Goal: Task Accomplishment & Management: Manage account settings

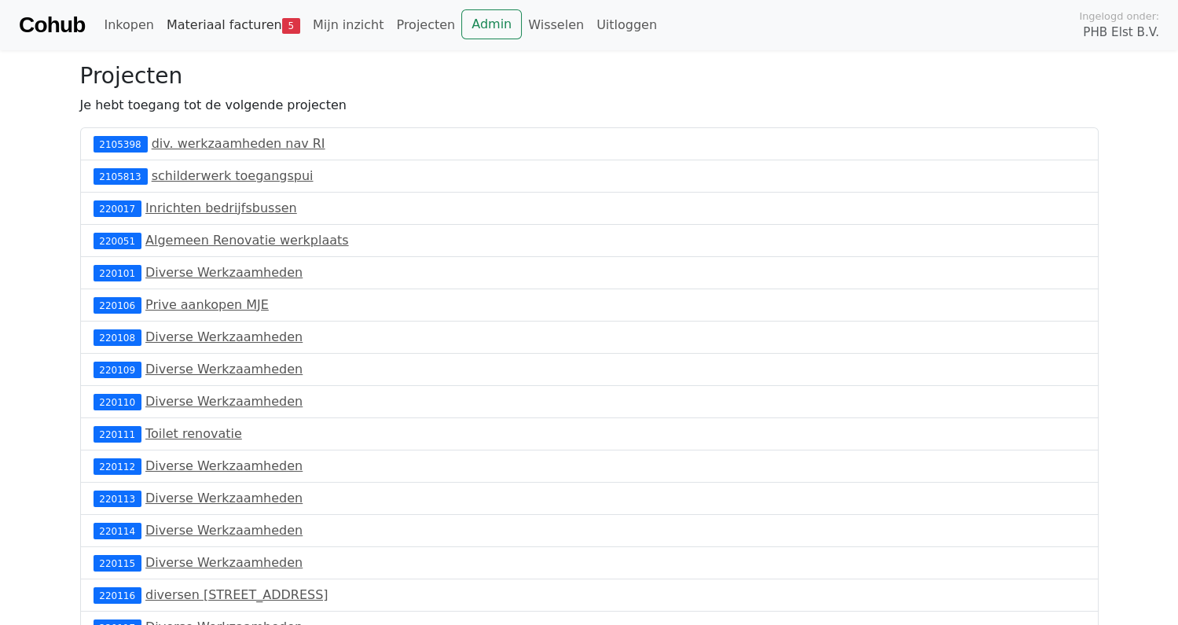
click at [226, 20] on link "Materiaal facturen 5" at bounding box center [233, 24] width 146 height 31
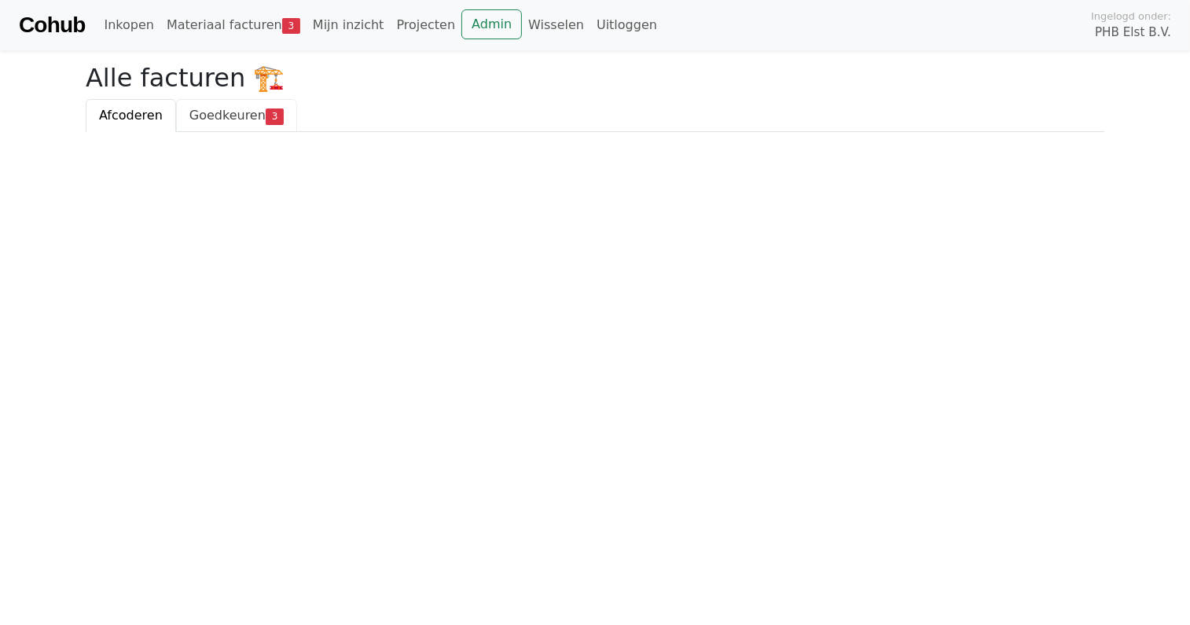
click at [230, 117] on span "Goedkeuren" at bounding box center [227, 115] width 76 height 15
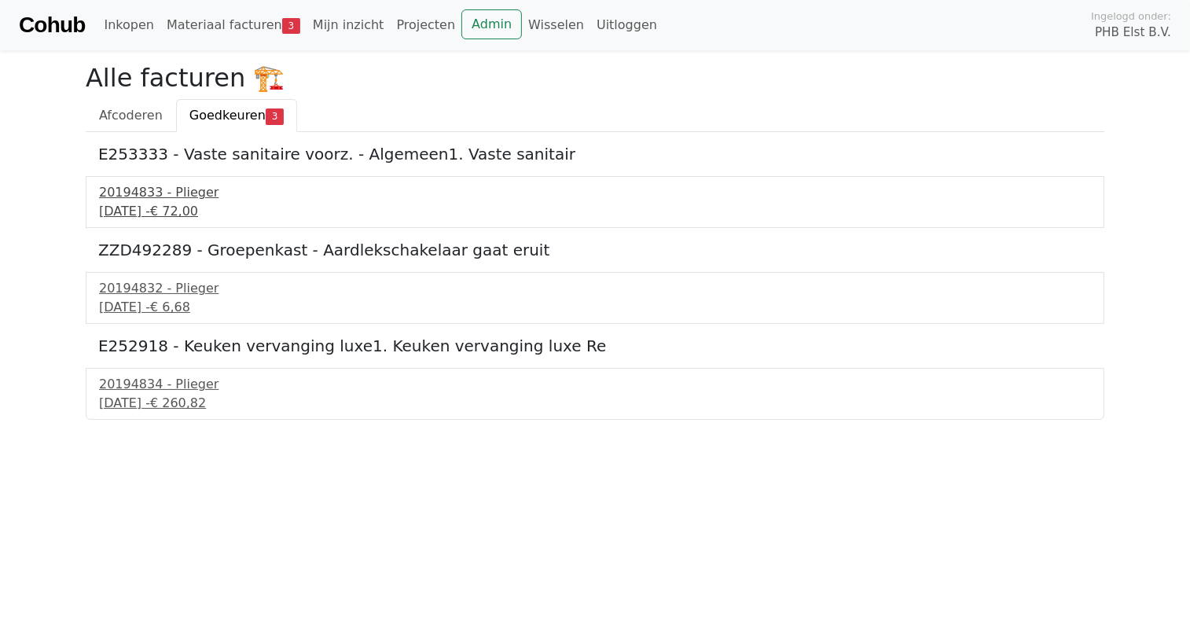
click at [145, 202] on div "25 september 2025 - € 72,00" at bounding box center [595, 211] width 992 height 19
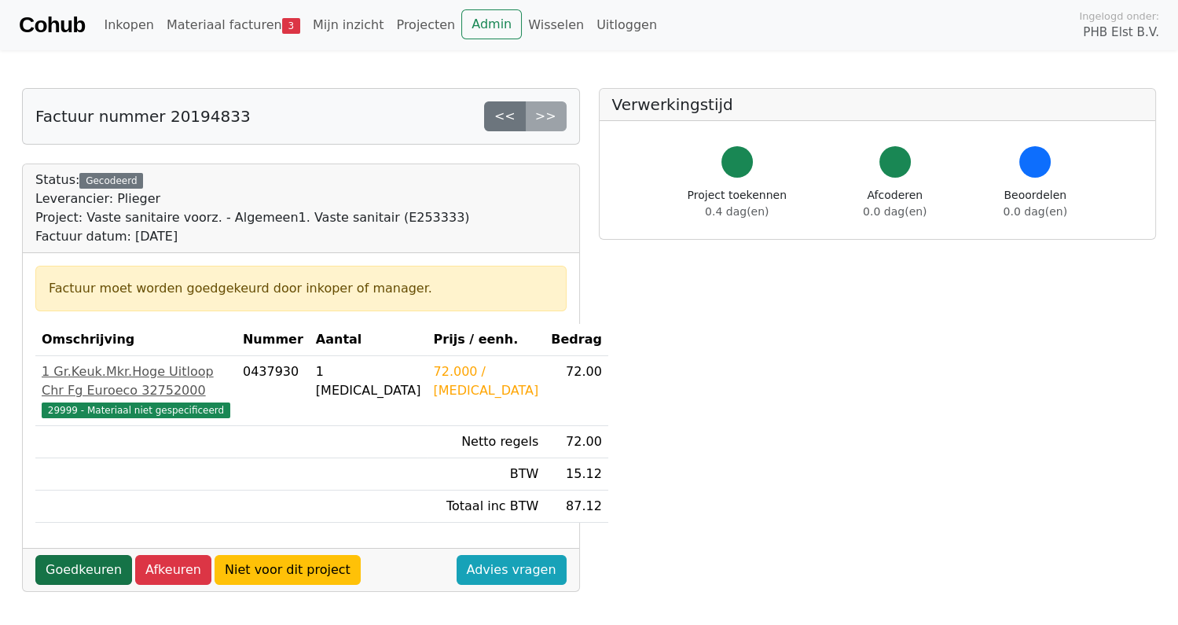
click at [76, 585] on link "Goedkeuren" at bounding box center [83, 570] width 97 height 30
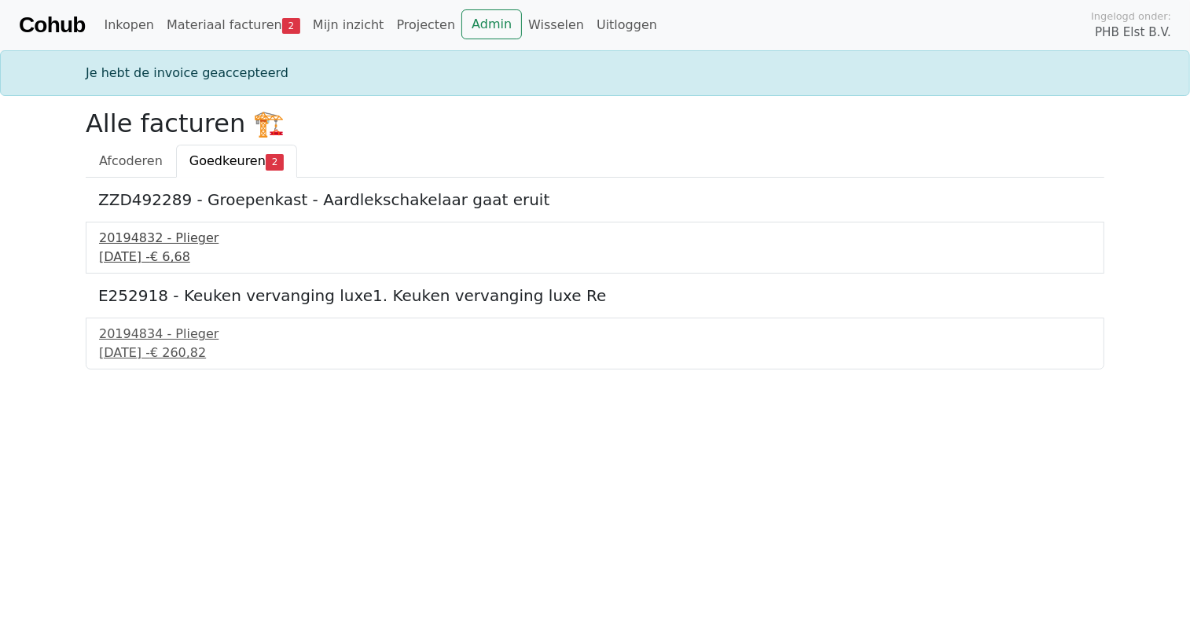
click at [140, 249] on div "25 september 2025 - € 6,68" at bounding box center [595, 257] width 992 height 19
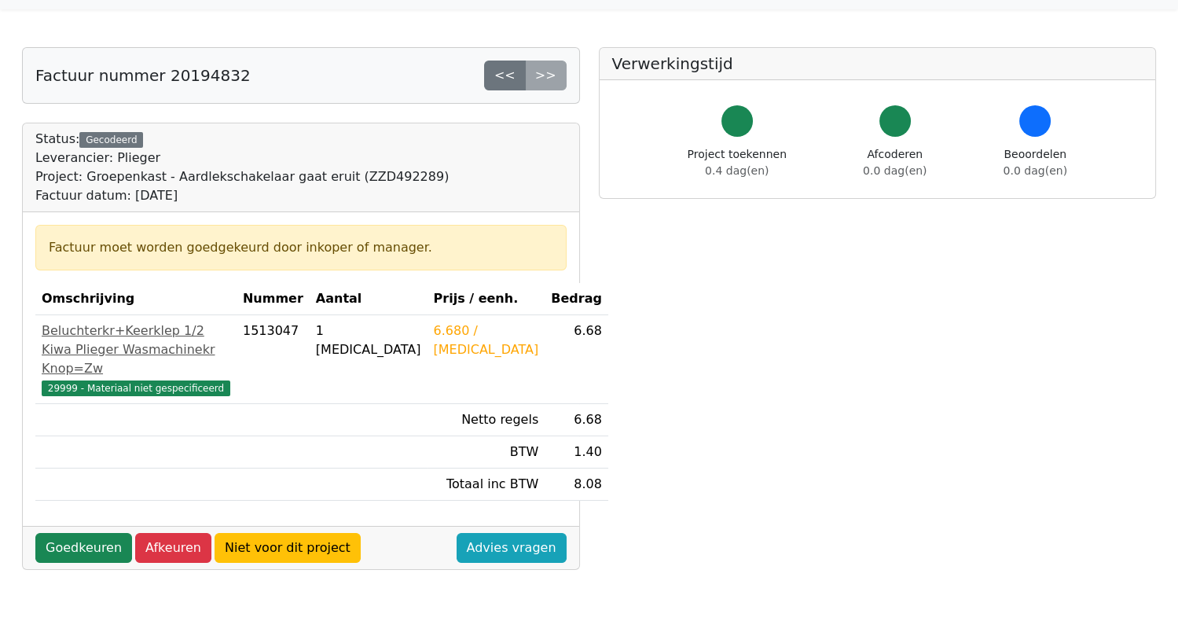
scroll to position [78, 0]
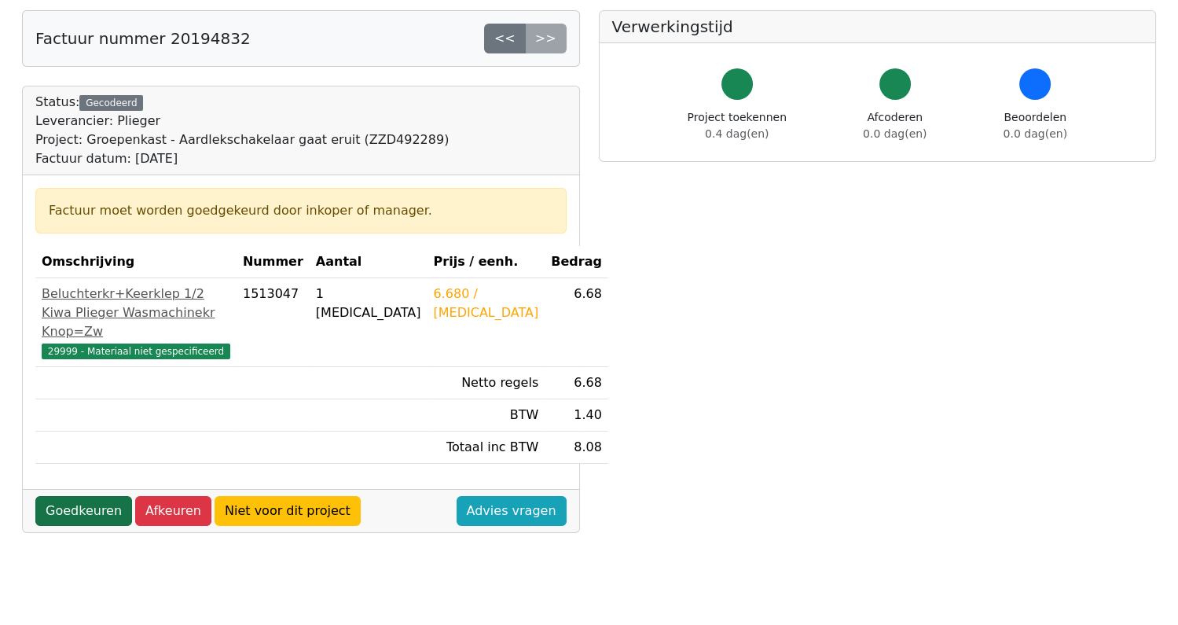
click at [83, 526] on link "Goedkeuren" at bounding box center [83, 511] width 97 height 30
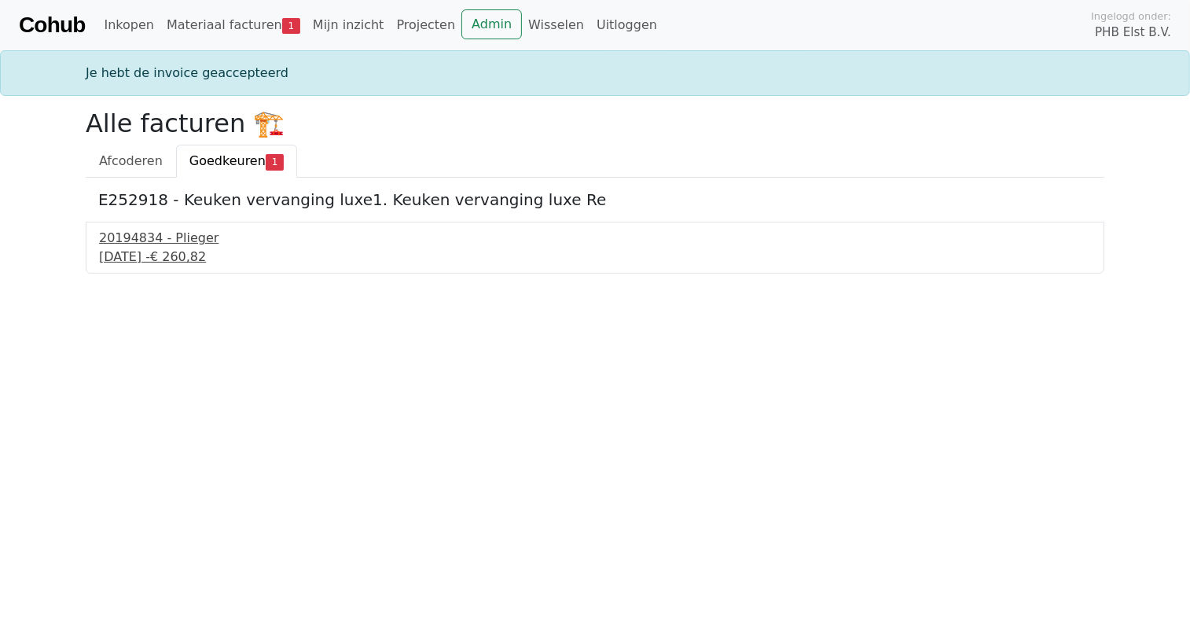
click at [197, 254] on div "[DATE] - € 260,82" at bounding box center [595, 257] width 992 height 19
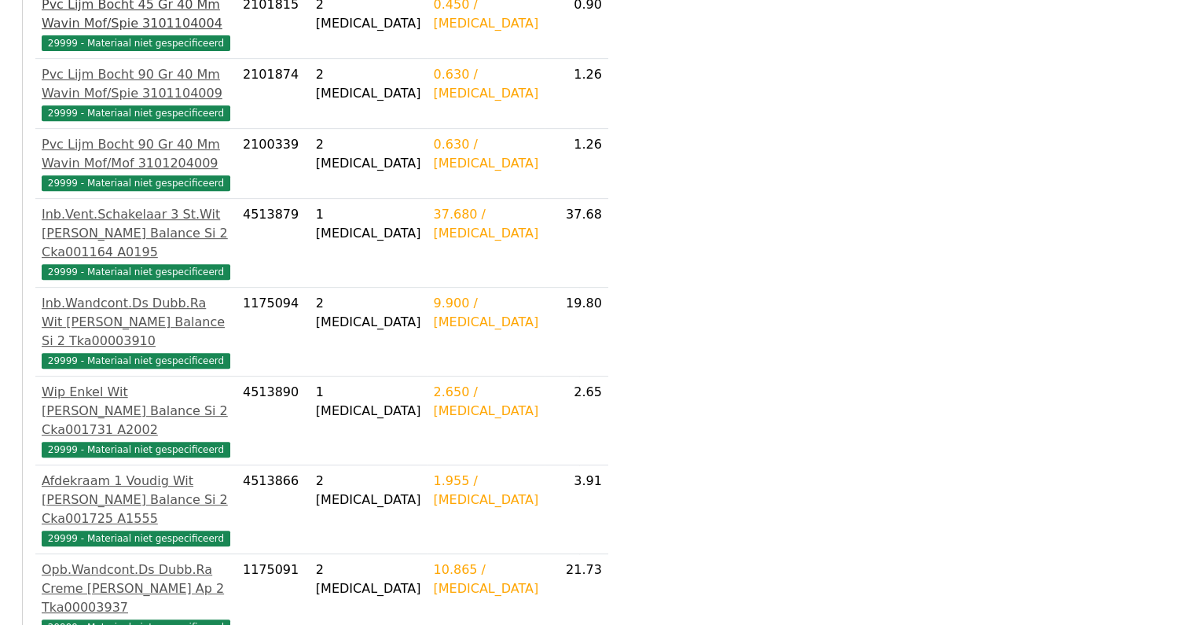
scroll to position [1222, 0]
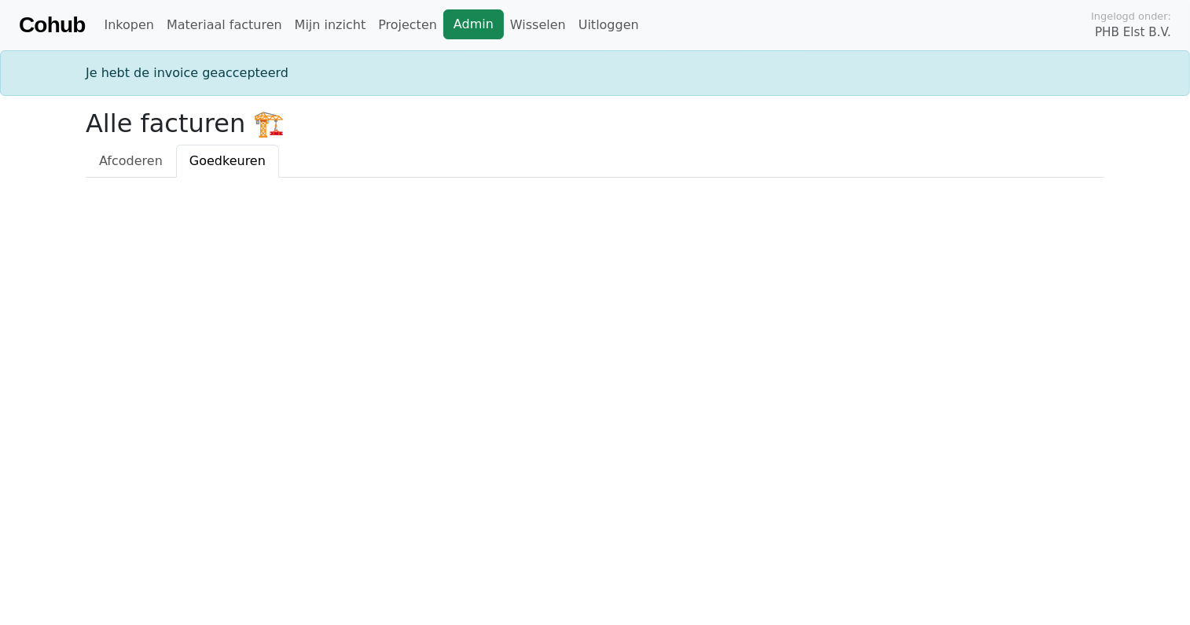
click at [443, 22] on link "Admin" at bounding box center [473, 24] width 61 height 30
